Goal: Information Seeking & Learning: Learn about a topic

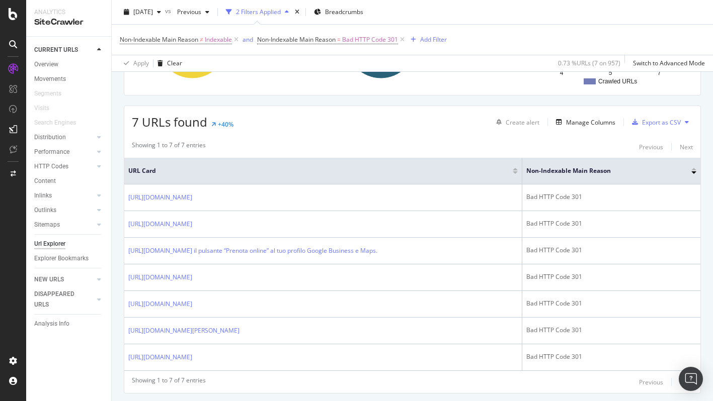
scroll to position [184, 0]
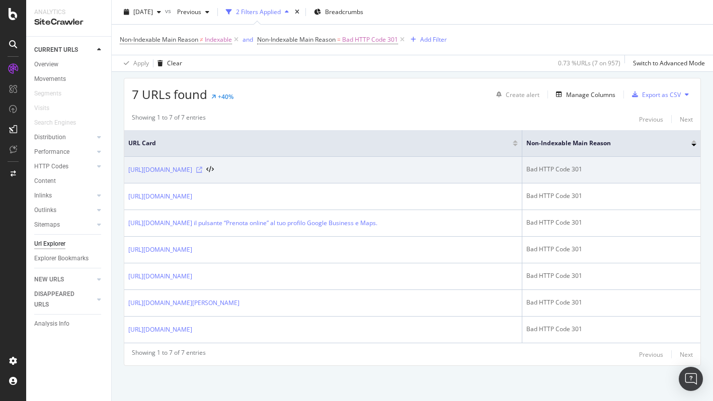
click at [202, 167] on icon at bounding box center [199, 170] width 6 height 6
click at [192, 165] on link "[URL][DOMAIN_NAME]" at bounding box center [160, 170] width 64 height 10
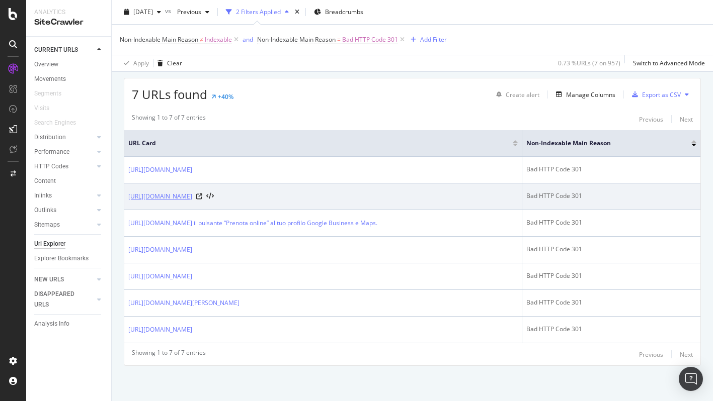
click at [192, 192] on link "https://info.onedoc.ch/it/blog/tutte-le-specialita/trasferire-studio-medico-tra…" at bounding box center [160, 197] width 64 height 10
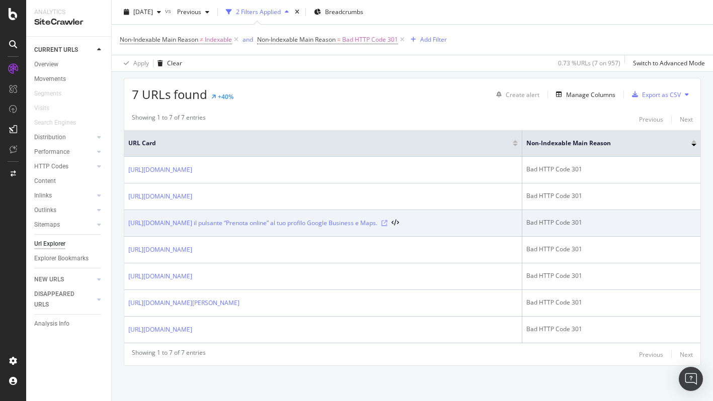
click at [387, 220] on icon at bounding box center [384, 223] width 6 height 6
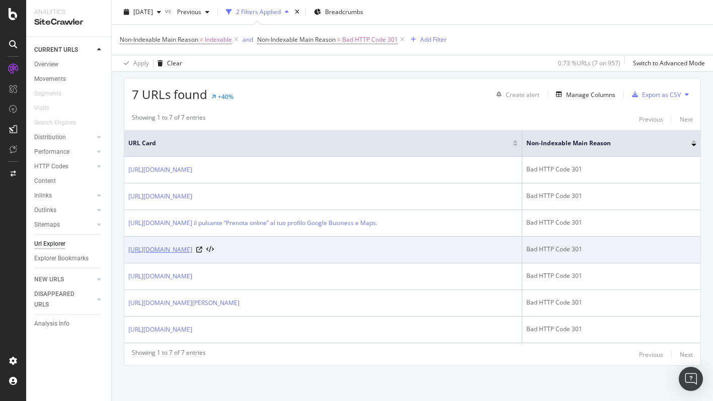
click at [192, 245] on link "https://info.onedoc.ch/en/blog/therapists/correspondence-table-tarif-590-and-as…" at bounding box center [160, 250] width 64 height 10
click at [202, 247] on icon at bounding box center [199, 250] width 6 height 6
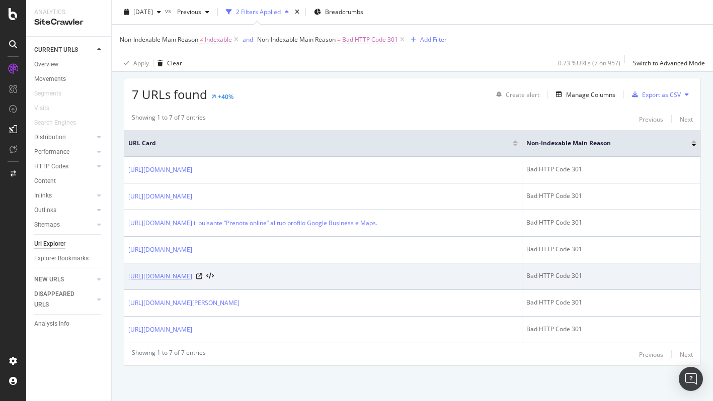
click at [192, 278] on link "https://info.onedoc.ch/fr/blog/dentistes/comment-ouvrir-un-cabinet-dentaire-gui…" at bounding box center [160, 277] width 64 height 10
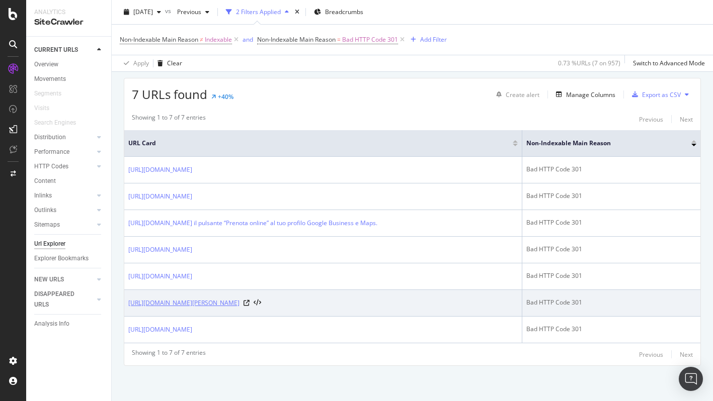
click at [239, 303] on link "https://info.onedoc.ch/it/blog/tutte-le-specialita/obbligatorio-proporre-la-car…" at bounding box center [183, 303] width 111 height 10
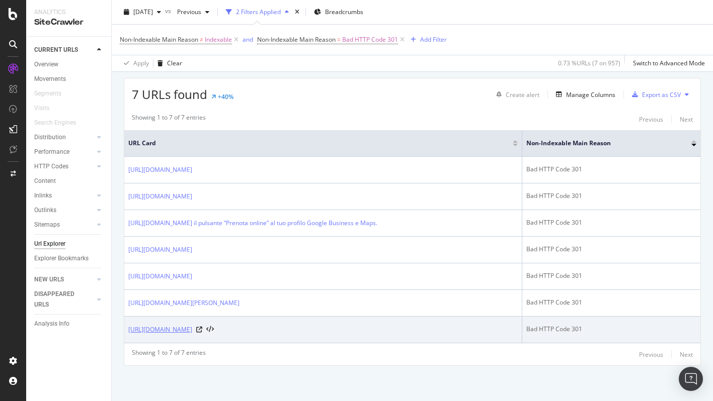
click at [192, 328] on link "https://info.onedoc.ch/it/blog/tutte-le-specialita/tardoc-implicazioni-finanzia…" at bounding box center [160, 330] width 64 height 10
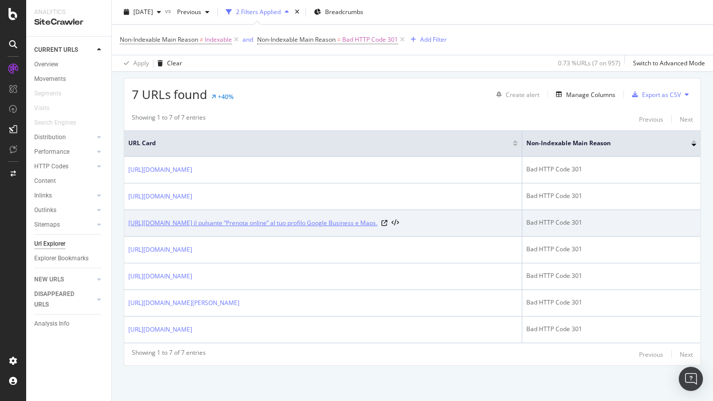
click at [377, 218] on link "https://info.onedoc.ch/it/hub/prenotazione-online/Aggiungi il pulsante “Prenota…" at bounding box center [252, 223] width 249 height 10
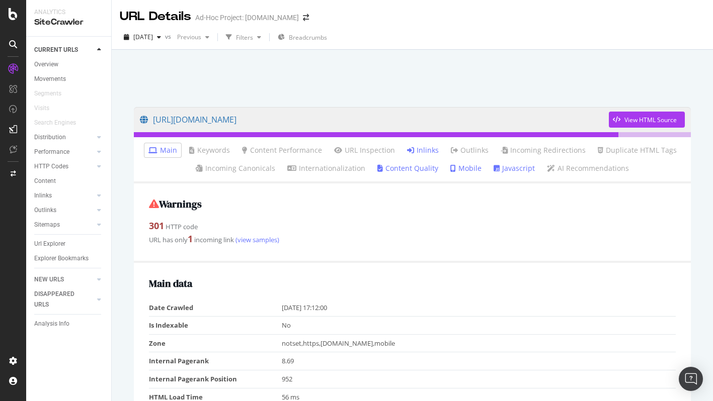
click at [422, 153] on link "Inlinks" at bounding box center [423, 150] width 32 height 10
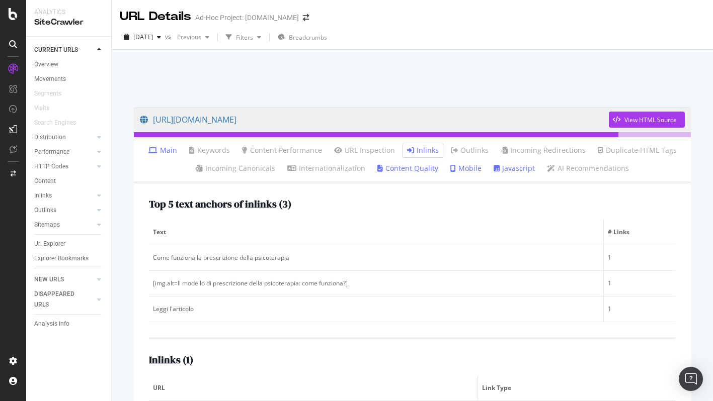
scroll to position [52, 0]
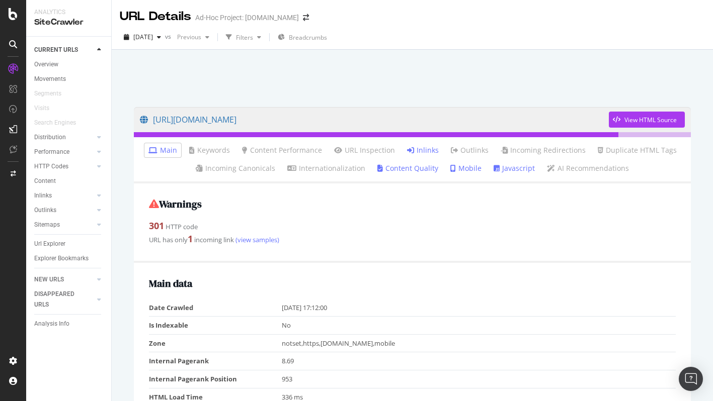
click at [414, 152] on icon at bounding box center [410, 150] width 7 height 7
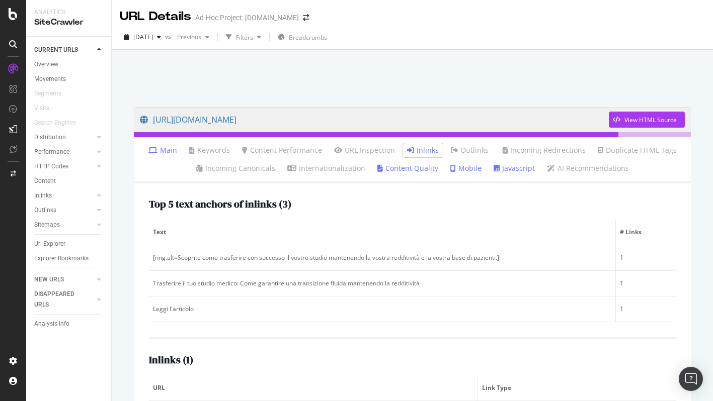
scroll to position [52, 0]
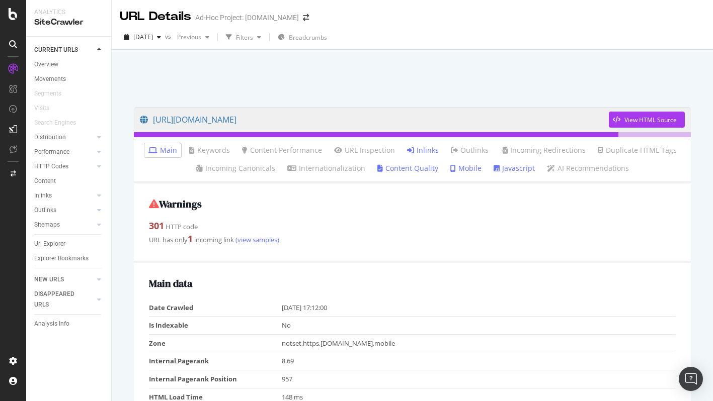
click at [424, 148] on link "Inlinks" at bounding box center [423, 150] width 32 height 10
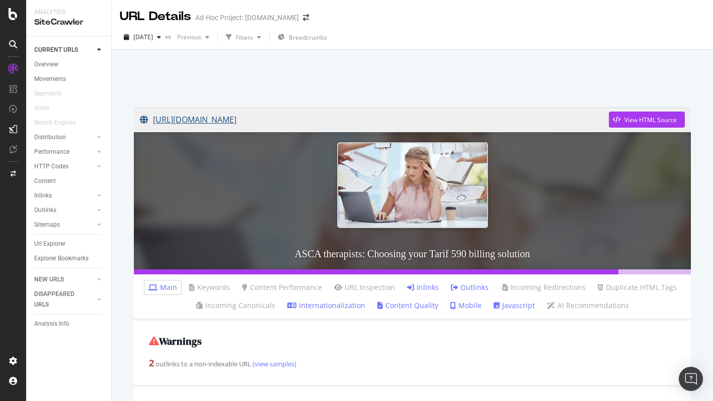
click at [541, 118] on link "[URL][DOMAIN_NAME]" at bounding box center [374, 119] width 469 height 25
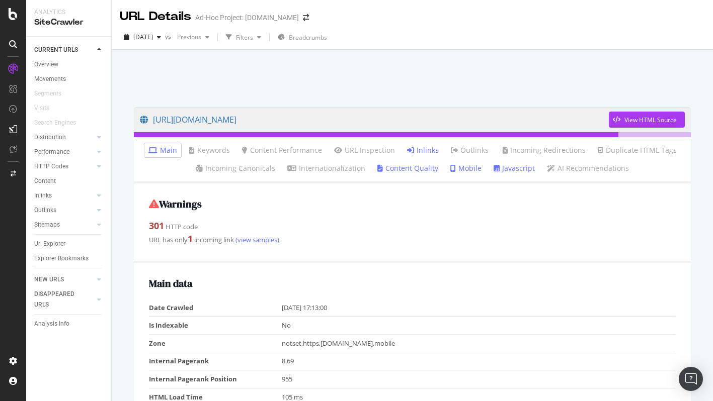
click at [413, 148] on icon at bounding box center [410, 150] width 7 height 7
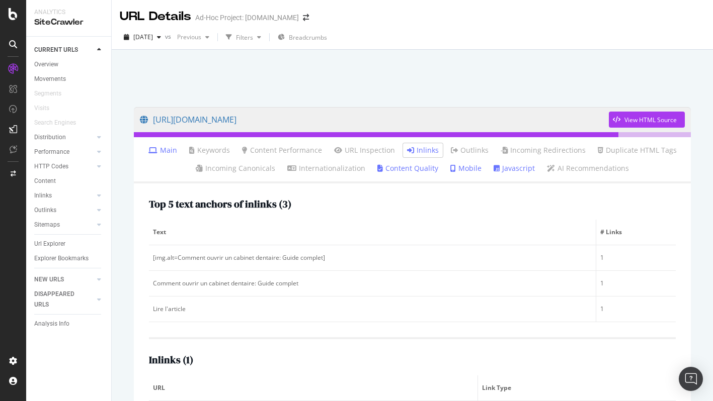
scroll to position [52, 0]
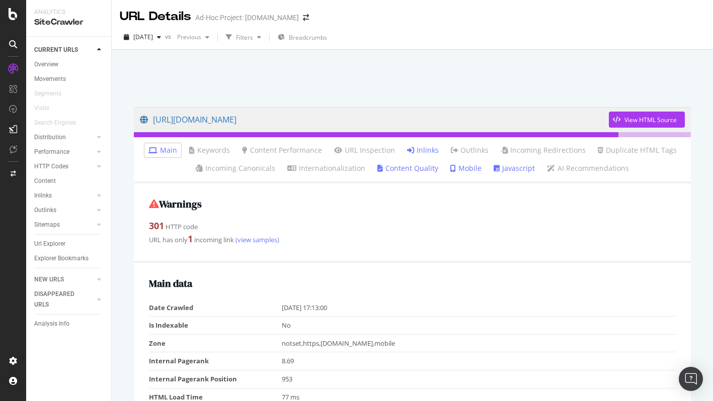
click at [425, 150] on link "Inlinks" at bounding box center [423, 150] width 32 height 10
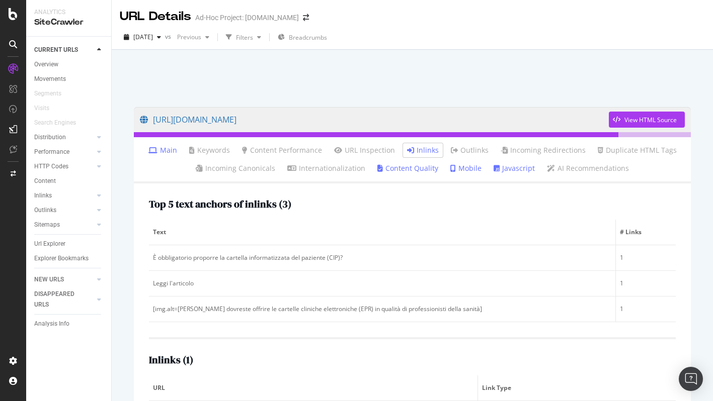
scroll to position [52, 0]
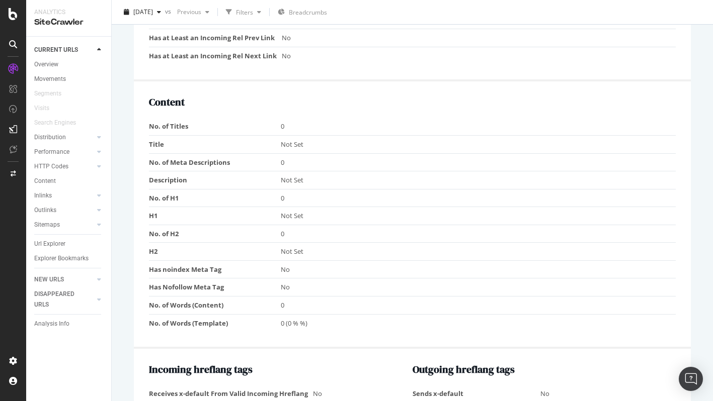
scroll to position [110, 0]
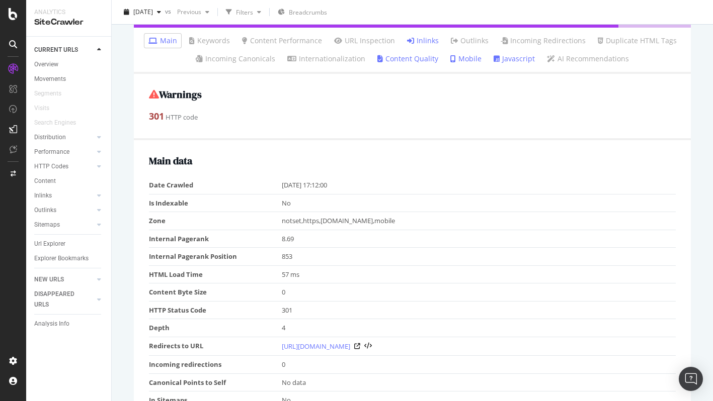
click at [425, 47] on li "Inlinks" at bounding box center [423, 41] width 40 height 14
click at [425, 44] on link "Inlinks" at bounding box center [423, 41] width 32 height 10
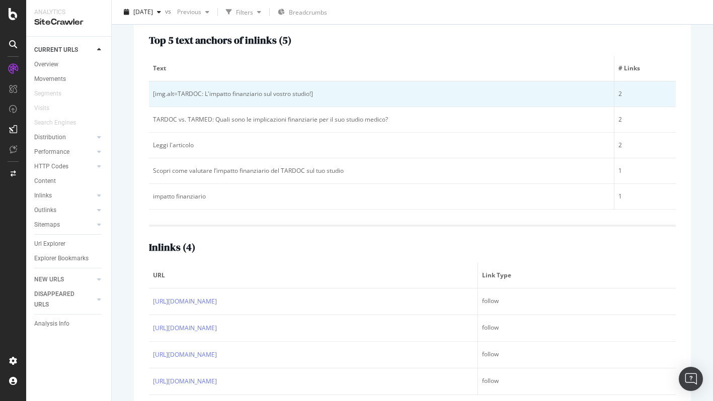
scroll to position [184, 0]
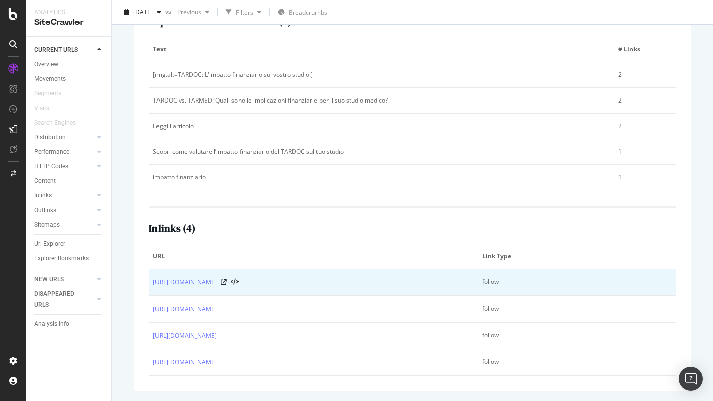
click at [217, 282] on link "[URL][DOMAIN_NAME]" at bounding box center [185, 283] width 64 height 10
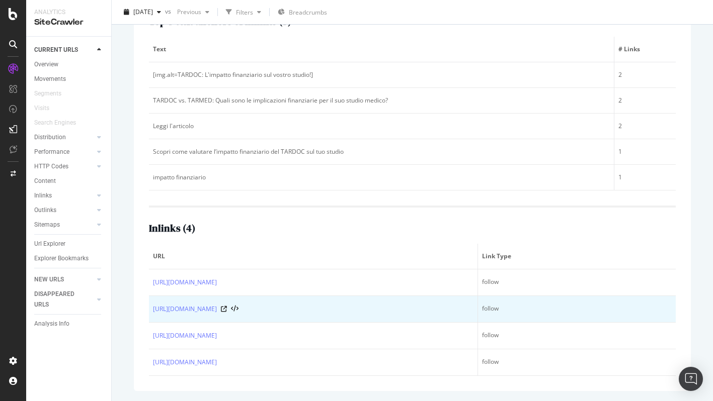
click at [238, 309] on div at bounding box center [230, 309] width 18 height 7
click at [227, 309] on icon at bounding box center [224, 309] width 6 height 6
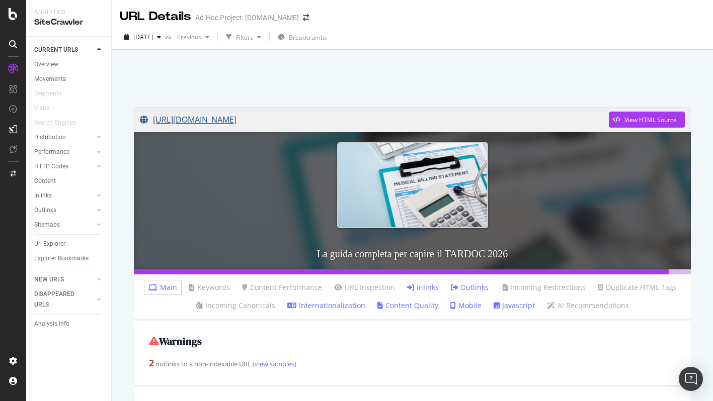
click at [363, 113] on link "[URL][DOMAIN_NAME]" at bounding box center [374, 119] width 469 height 25
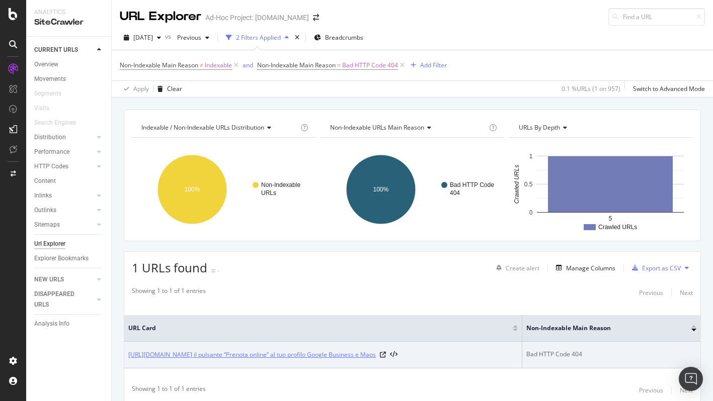
click at [376, 354] on link "[URL][DOMAIN_NAME] il pulsante “Prenota online” al tuo profilo Google Business …" at bounding box center [251, 355] width 247 height 10
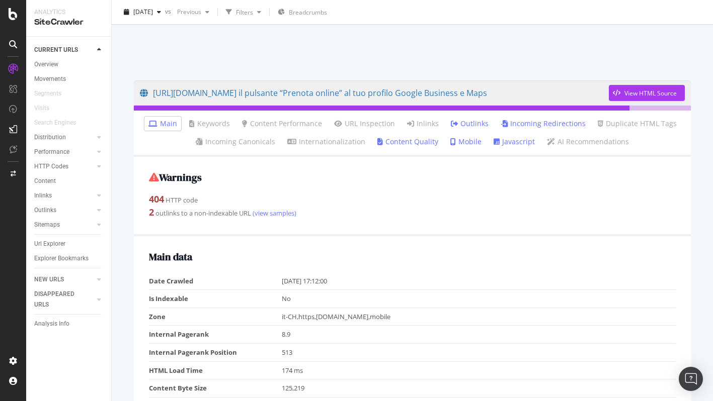
scroll to position [30, 0]
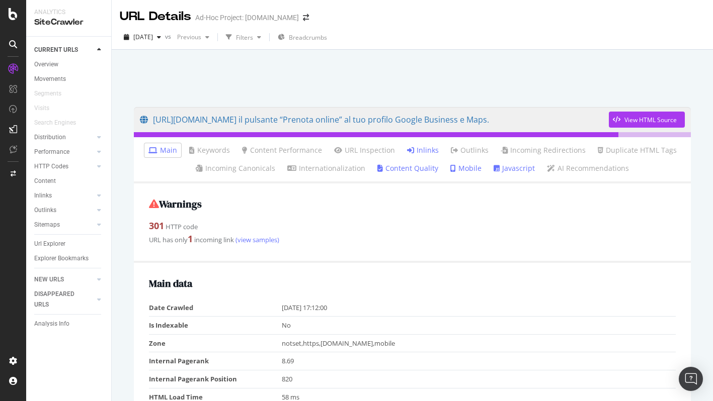
click at [427, 146] on link "Inlinks" at bounding box center [423, 150] width 32 height 10
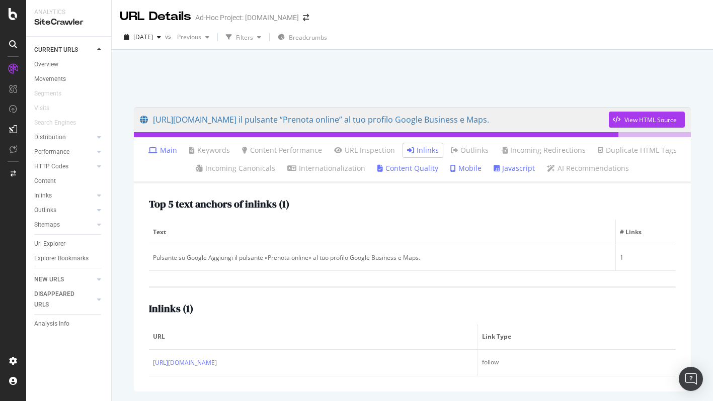
scroll to position [36, 0]
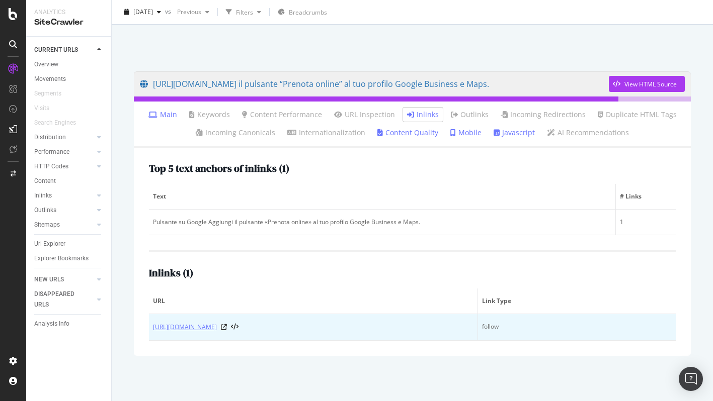
click at [217, 329] on link "[URL][DOMAIN_NAME]" at bounding box center [185, 327] width 64 height 10
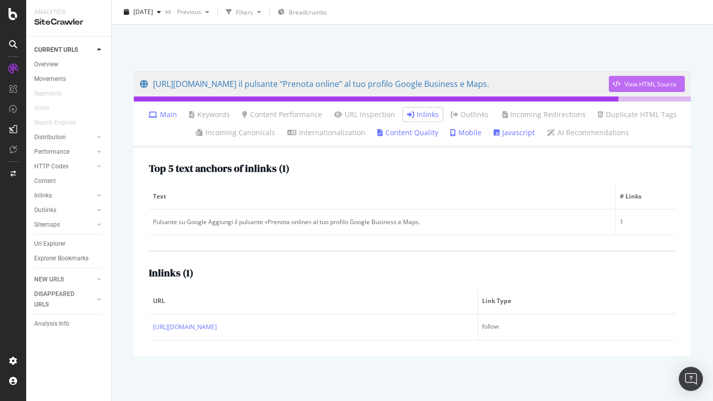
click at [626, 86] on div "View HTML Source" at bounding box center [650, 84] width 52 height 9
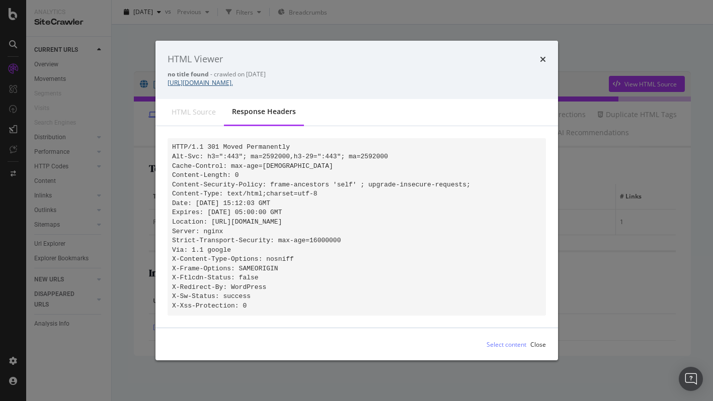
drag, startPoint x: 164, startPoint y: 77, endPoint x: 210, endPoint y: 79, distance: 46.3
click at [210, 79] on div "HTML Viewer no title found - crawled on 2025-10-07 https://info.onedoc.ch/it/hu…" at bounding box center [356, 70] width 402 height 58
copy link "online/Aggiungi"
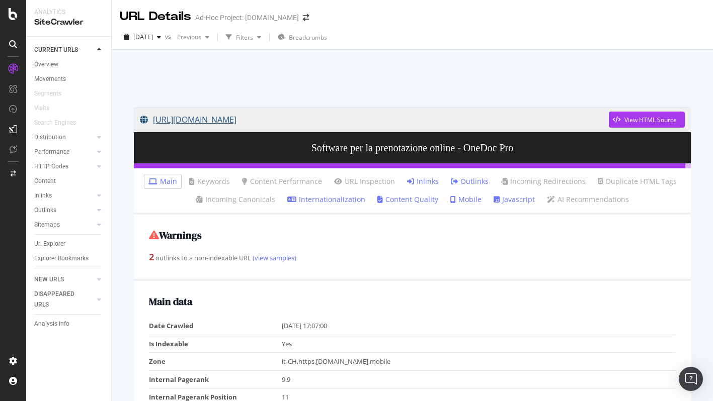
click at [324, 124] on link "[URL][DOMAIN_NAME]" at bounding box center [374, 119] width 469 height 25
